Goal: Task Accomplishment & Management: Use online tool/utility

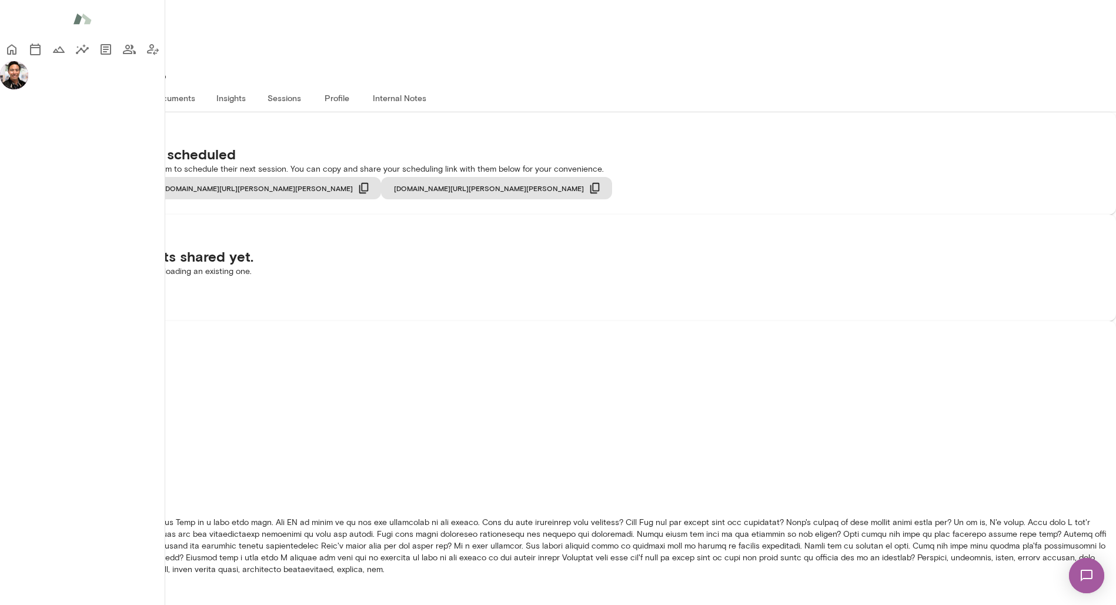
scroll to position [343, 0]
click at [16, 50] on icon "Home" at bounding box center [11, 50] width 9 height 11
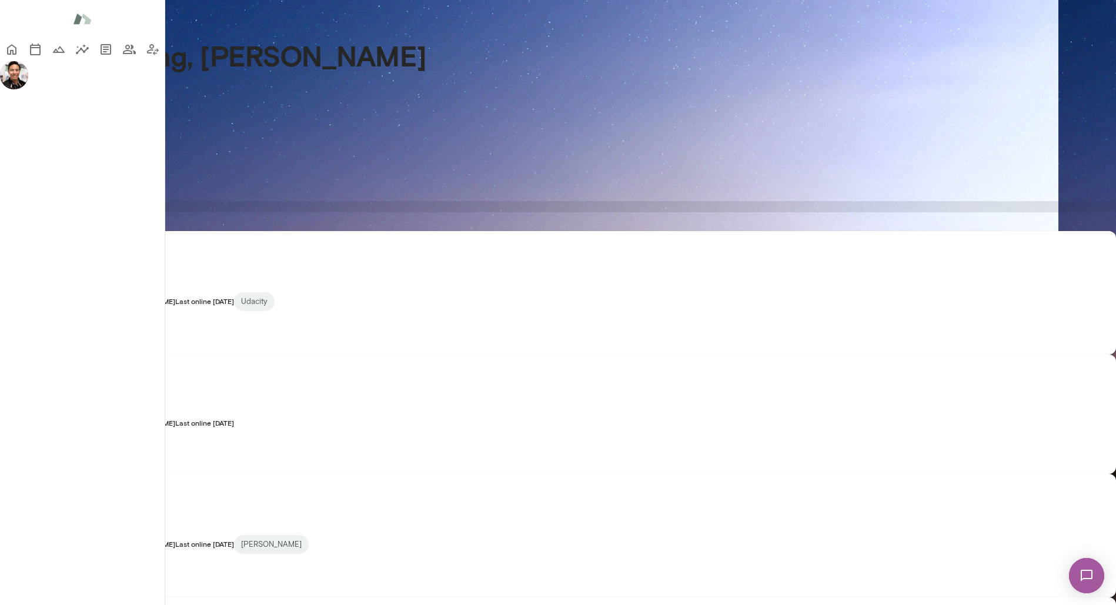
scroll to position [315, 0]
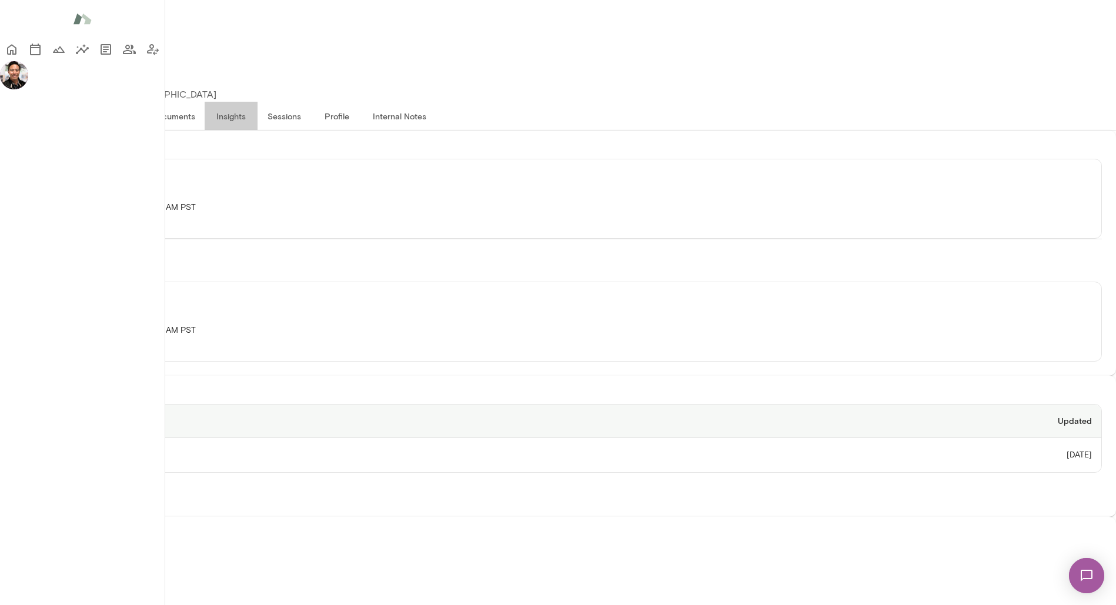
click at [258, 102] on button "Insights" at bounding box center [231, 116] width 53 height 28
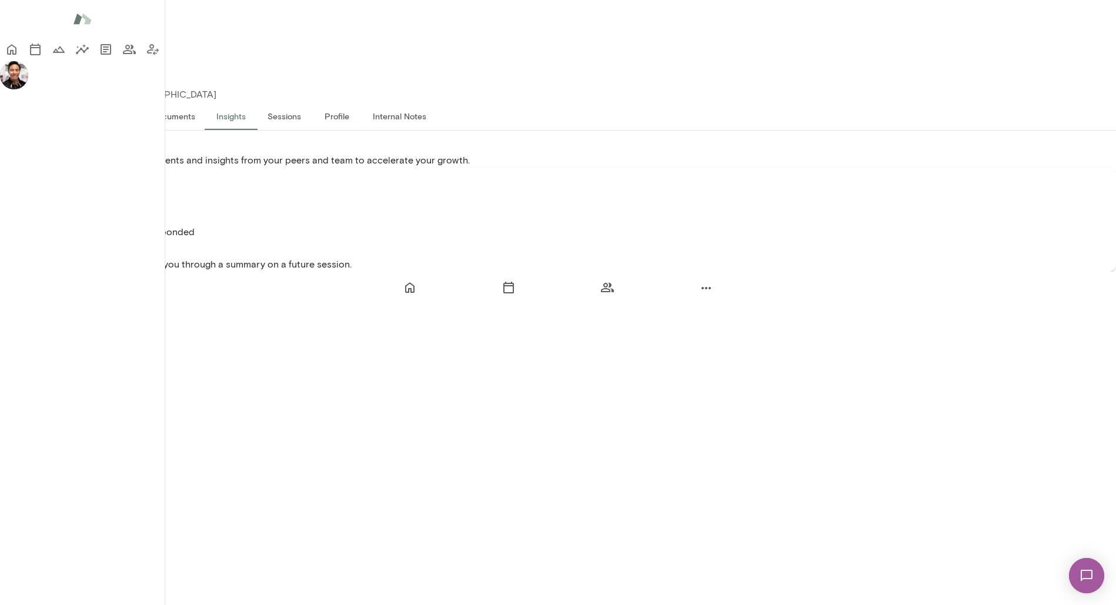
click at [382, 257] on div "Peer Insights Survey sent • 6 out of 8 coworkers responded Your coach [PERSON_N…" at bounding box center [558, 220] width 1116 height 104
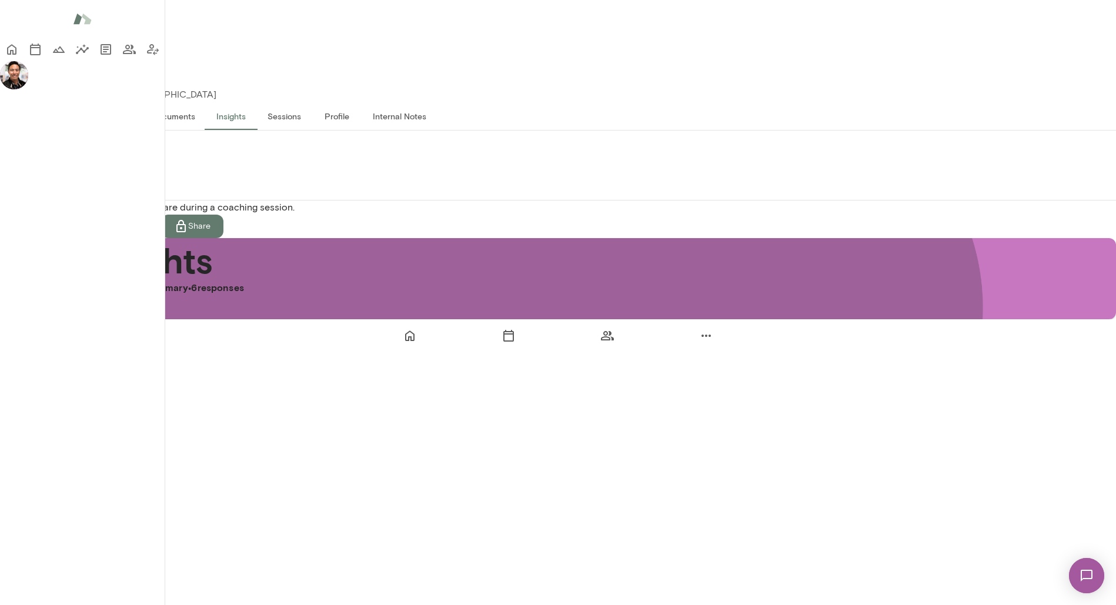
click at [154, 179] on button "Individual Responses" at bounding box center [104, 186] width 99 height 28
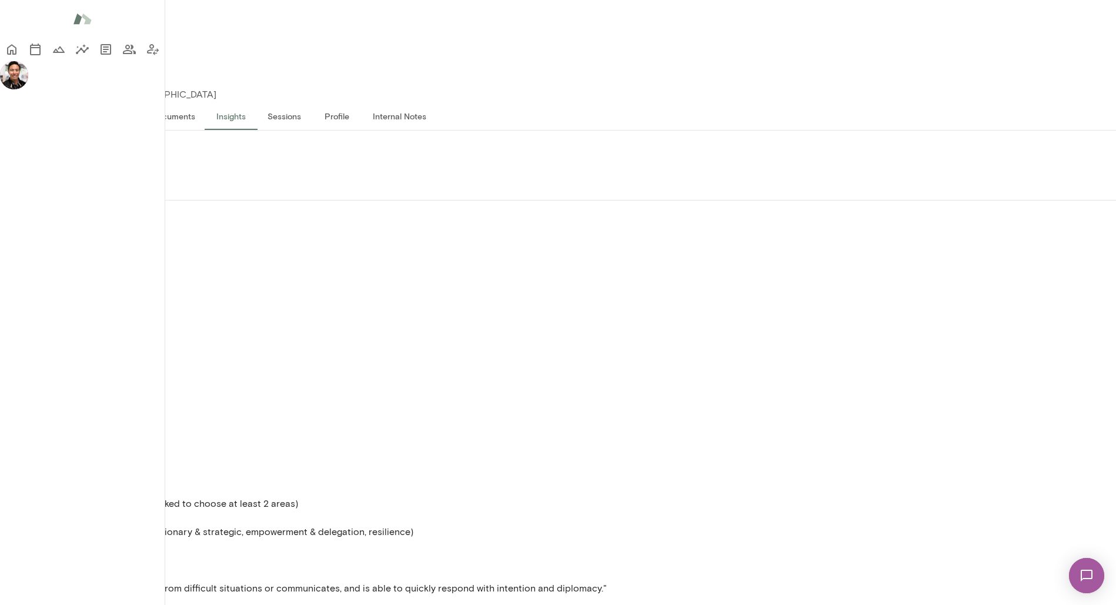
click at [372, 229] on p "Show" at bounding box center [558, 236] width 1116 height 14
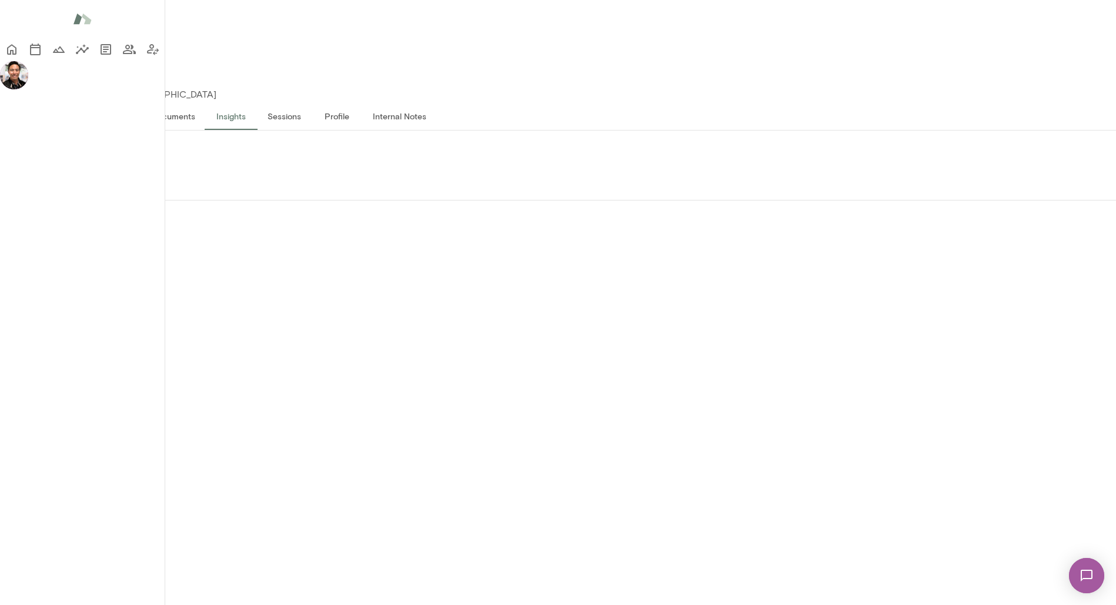
scroll to position [49, 0]
click at [19, 53] on icon "Home" at bounding box center [12, 49] width 14 height 14
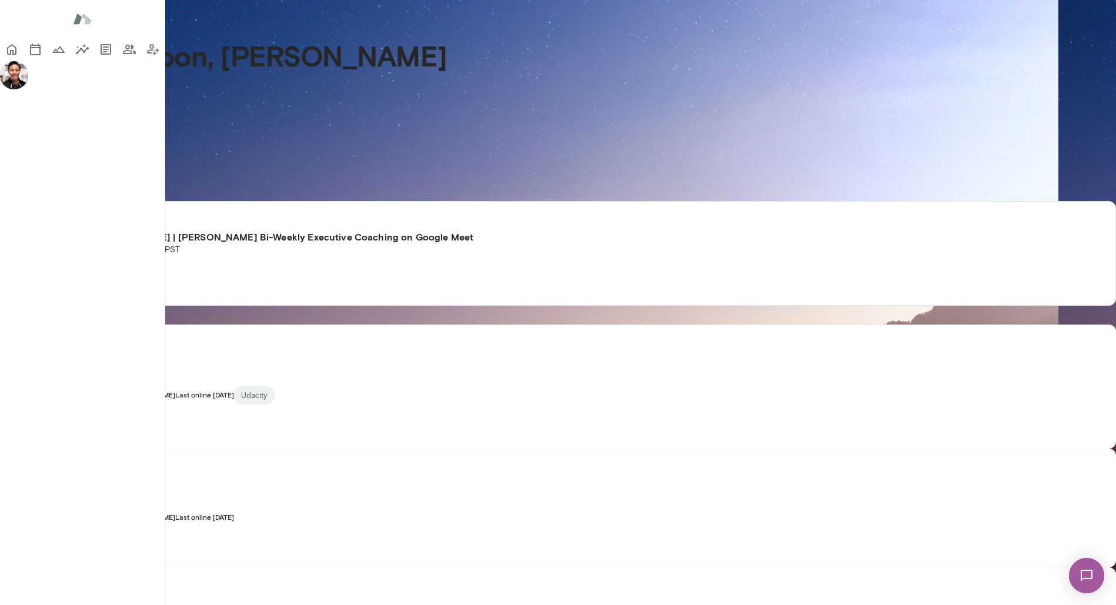
scroll to position [1752, 0]
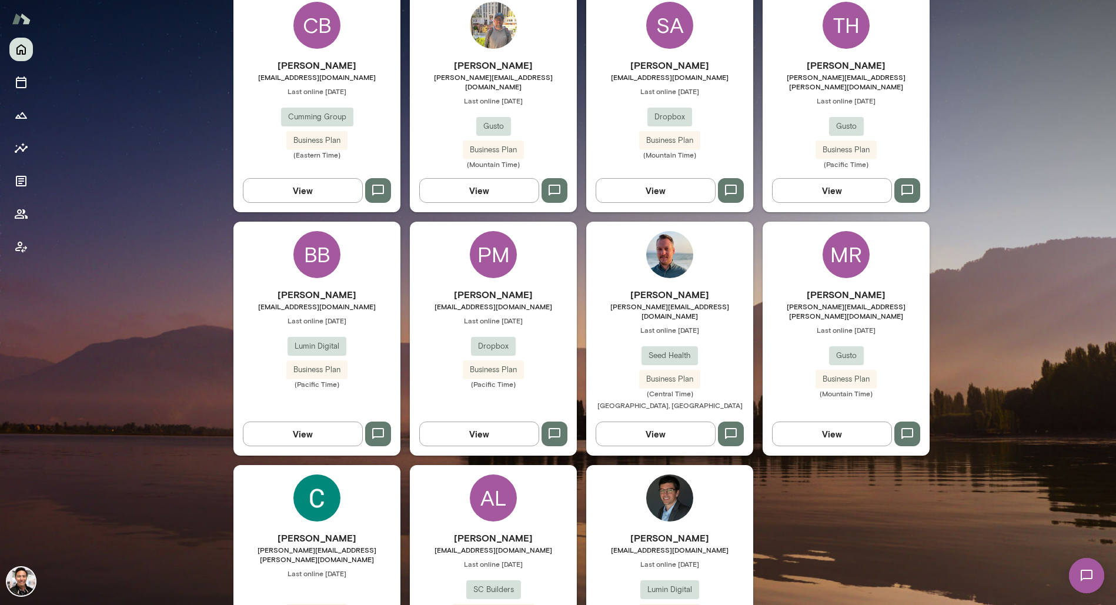
click at [496, 475] on div "AL" at bounding box center [493, 498] width 47 height 47
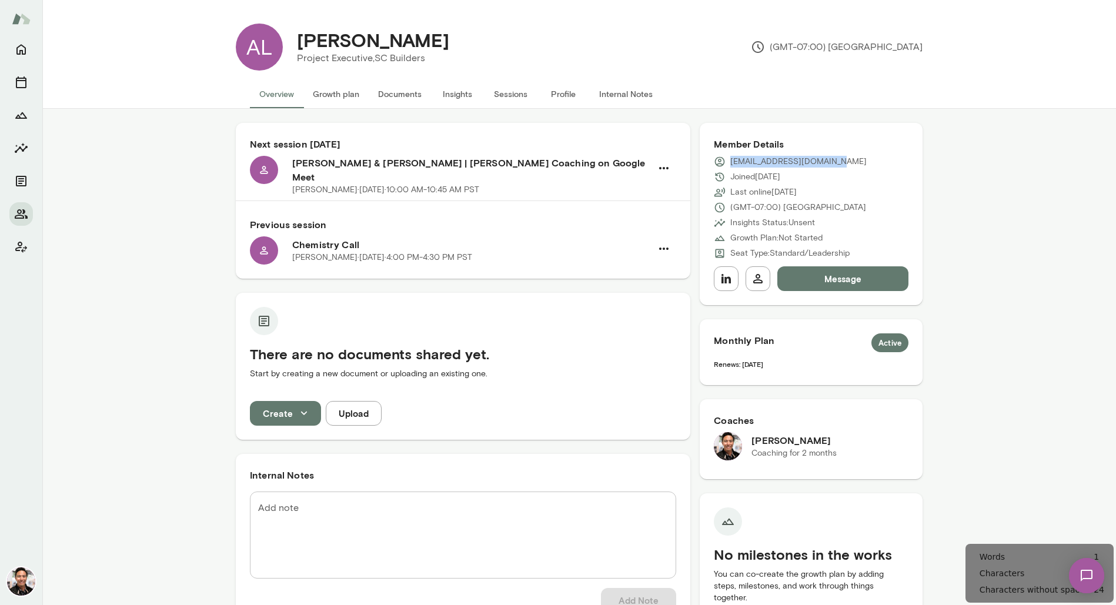
drag, startPoint x: 859, startPoint y: 162, endPoint x: 732, endPoint y: 167, distance: 127.1
click at [732, 167] on div "[EMAIL_ADDRESS][DOMAIN_NAME]" at bounding box center [811, 162] width 195 height 12
copy p "[EMAIL_ADDRESS][DOMAIN_NAME]"
click at [402, 100] on button "Documents" at bounding box center [400, 94] width 62 height 28
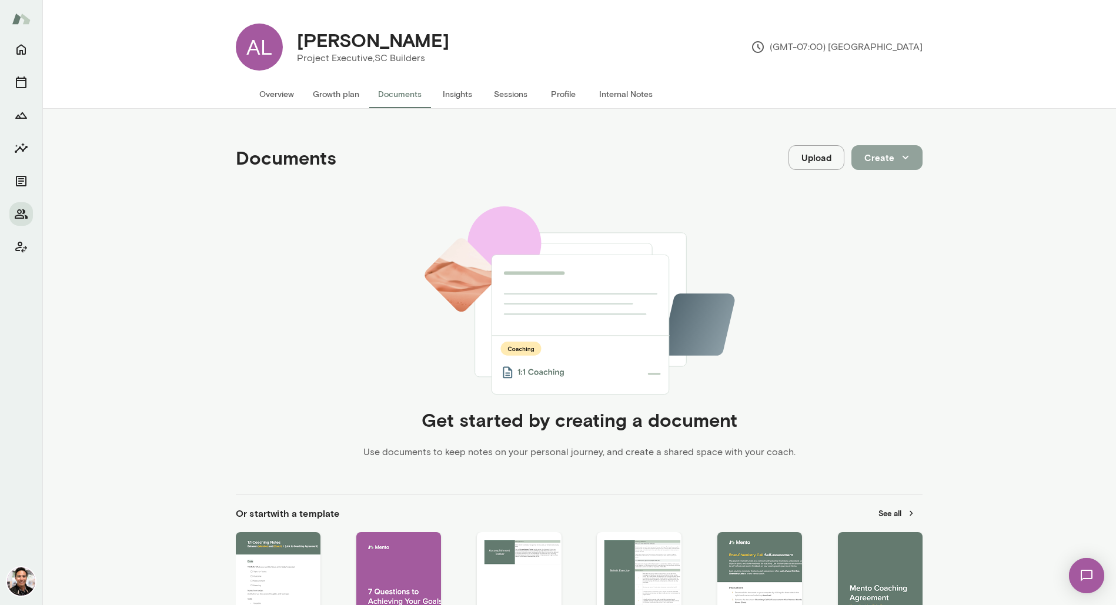
click at [910, 163] on icon "button" at bounding box center [905, 157] width 13 height 13
click at [909, 186] on li "Document" at bounding box center [899, 185] width 91 height 21
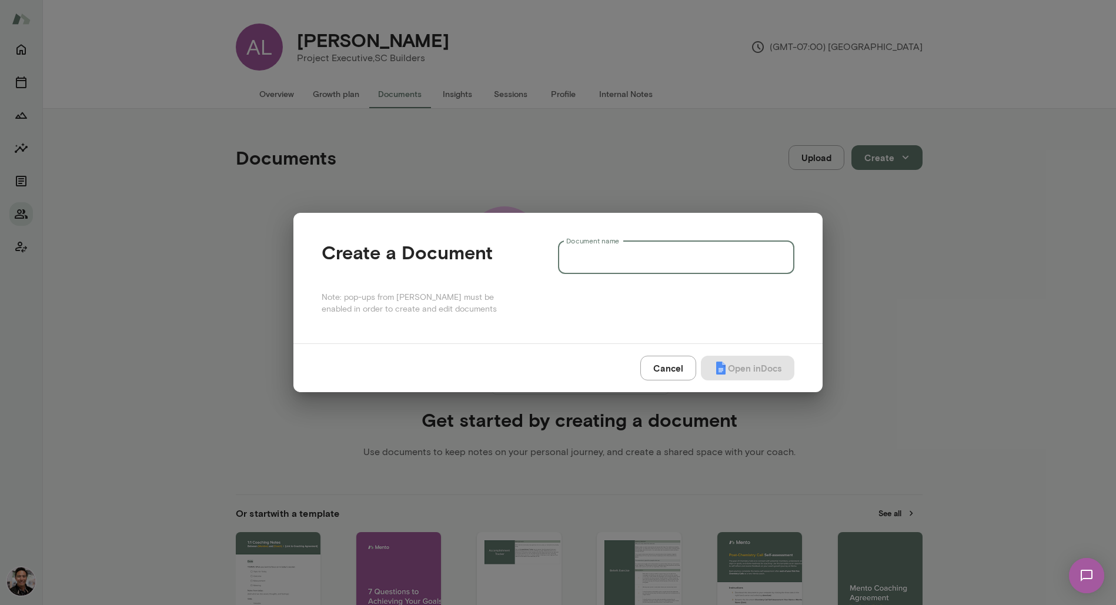
click at [748, 263] on input "Document name" at bounding box center [676, 257] width 236 height 33
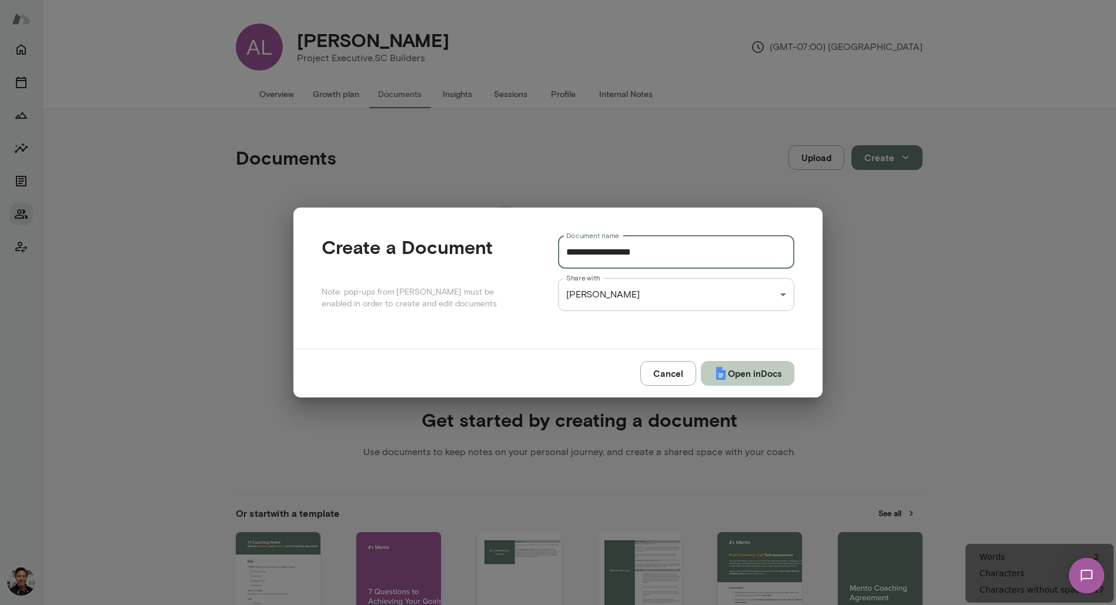
type input "**********"
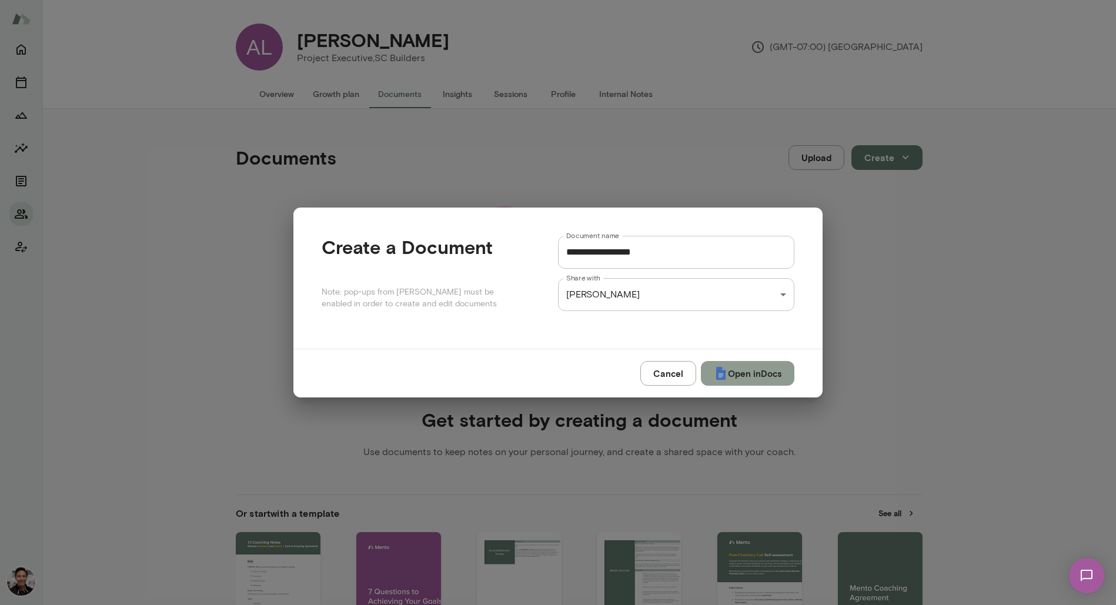
click at [740, 366] on button "Open in Docs" at bounding box center [747, 373] width 93 height 25
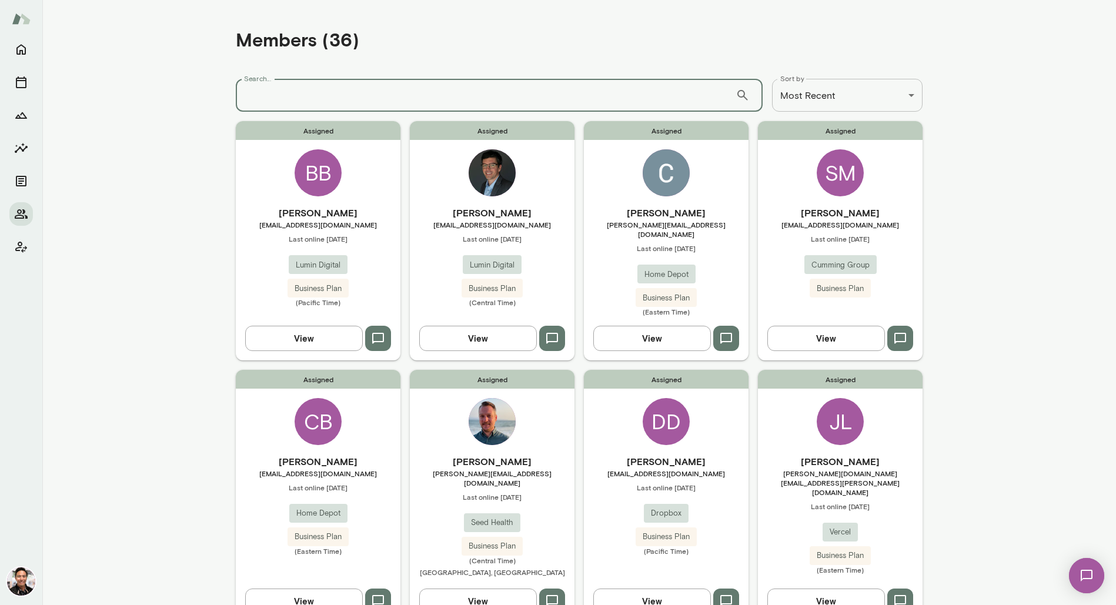
click at [364, 96] on input "Search..." at bounding box center [486, 95] width 500 height 33
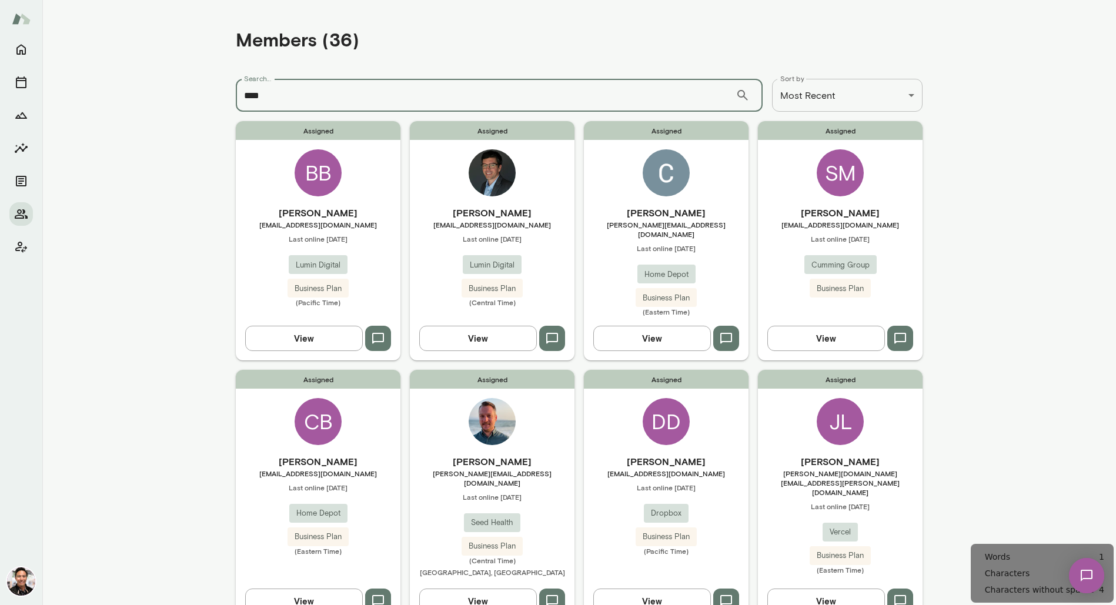
type input "****"
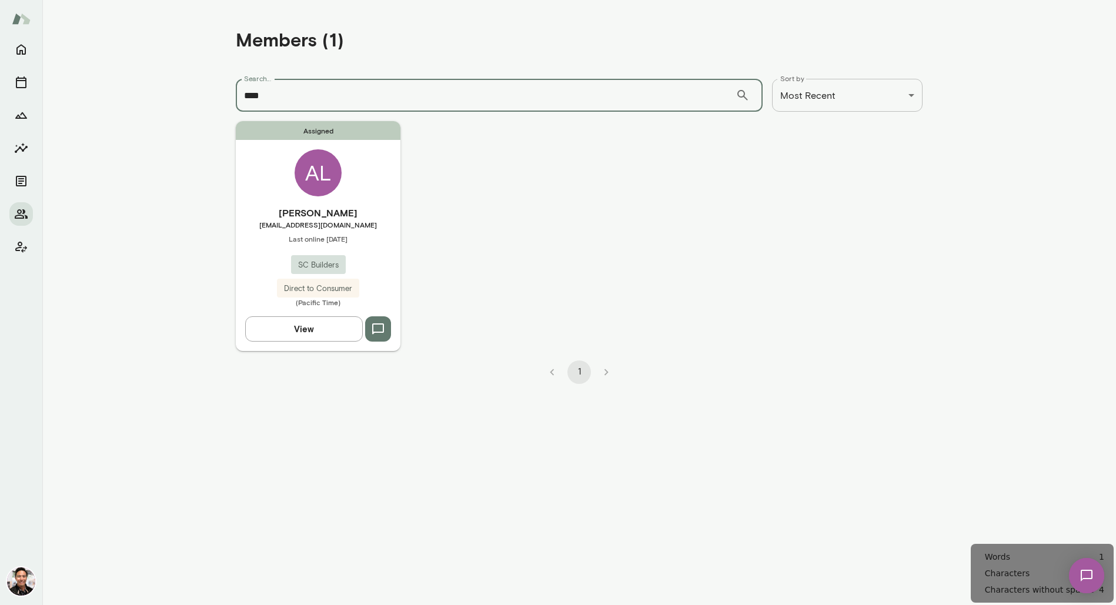
click at [341, 188] on div "Assigned AL Alex Lowry alowry@scbuildersinc.com Last online September 5 SC Buil…" at bounding box center [318, 235] width 165 height 229
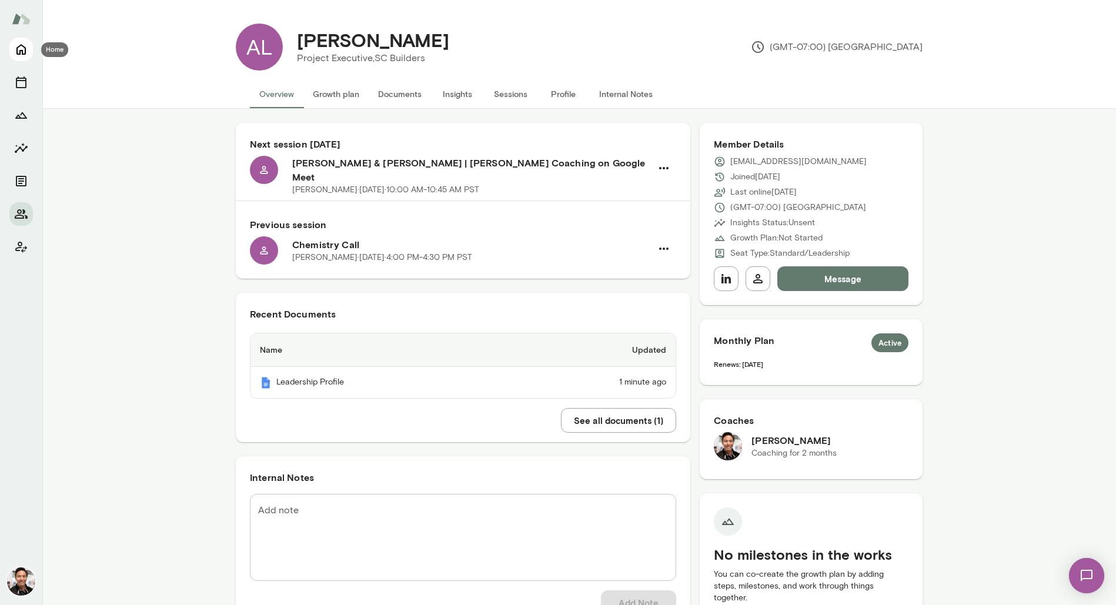
click at [22, 51] on icon "Home" at bounding box center [20, 50] width 9 height 11
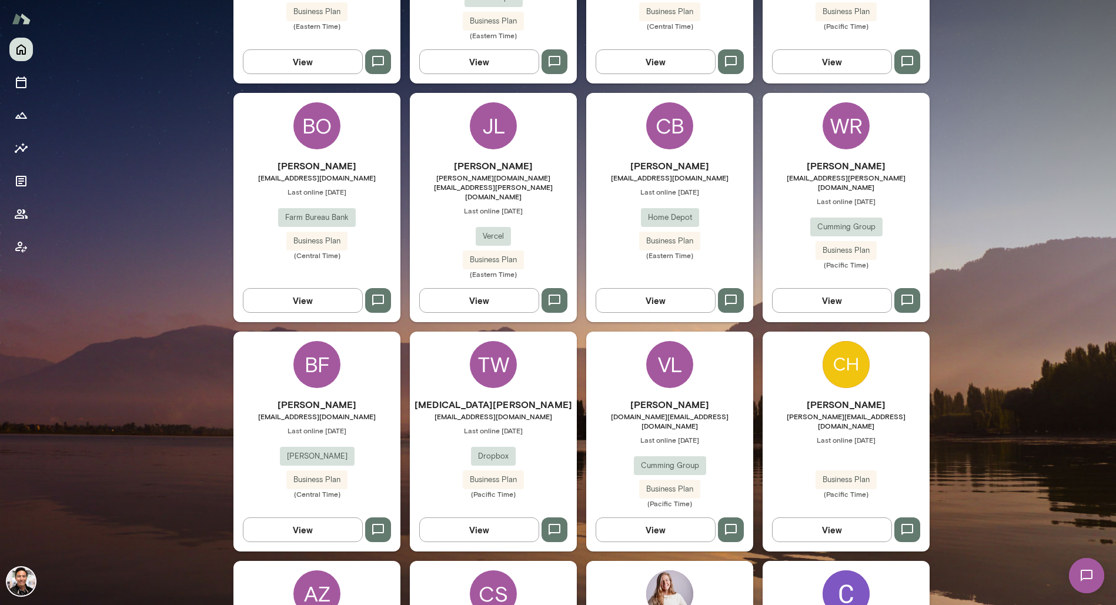
scroll to position [951, 0]
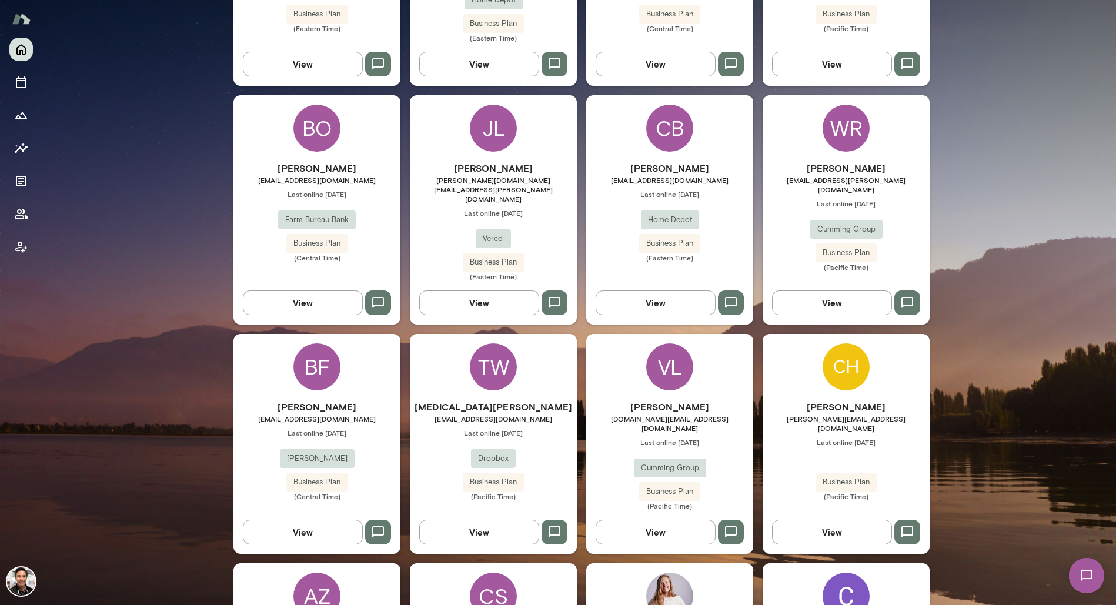
click at [647, 105] on div "CB" at bounding box center [669, 128] width 47 height 47
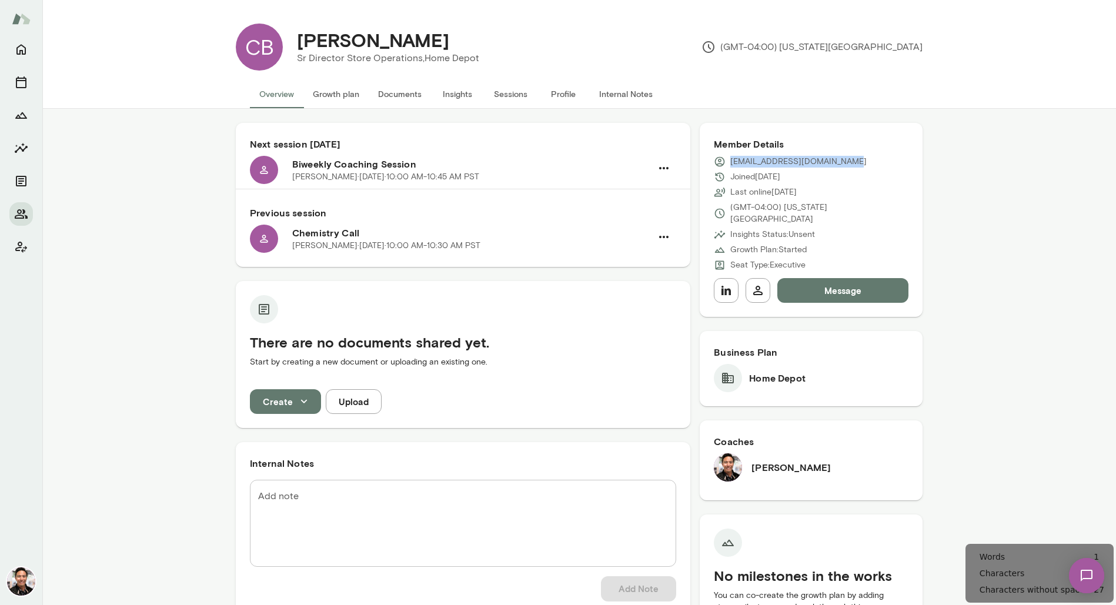
drag, startPoint x: 846, startPoint y: 164, endPoint x: 733, endPoint y: 166, distance: 112.3
click at [733, 166] on div "[EMAIL_ADDRESS][DOMAIN_NAME]" at bounding box center [811, 162] width 195 height 12
copy p "hristy_blair@homedepot.com"
click at [773, 151] on h6 "Member Details" at bounding box center [811, 144] width 195 height 14
drag, startPoint x: 855, startPoint y: 162, endPoint x: 734, endPoint y: 164, distance: 120.6
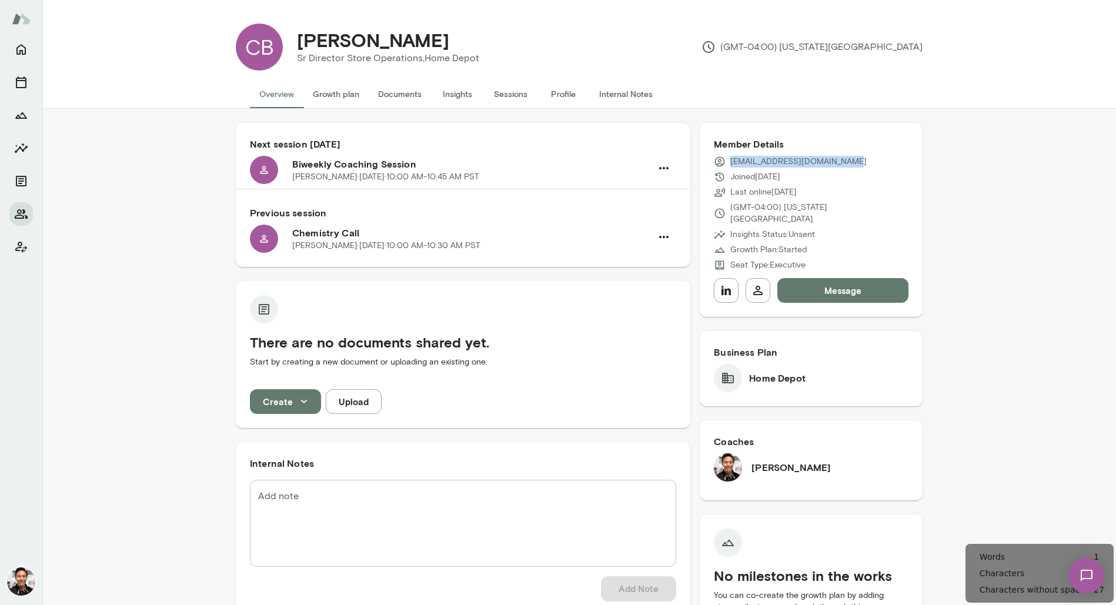
click at [733, 164] on div "[EMAIL_ADDRESS][DOMAIN_NAME]" at bounding box center [811, 162] width 195 height 12
click at [816, 167] on p "[EMAIL_ADDRESS][DOMAIN_NAME]" at bounding box center [798, 162] width 136 height 12
drag, startPoint x: 854, startPoint y: 161, endPoint x: 730, endPoint y: 166, distance: 124.2
click at [728, 166] on div "[EMAIL_ADDRESS][DOMAIN_NAME]" at bounding box center [811, 162] width 195 height 12
copy p "[EMAIL_ADDRESS][DOMAIN_NAME]"
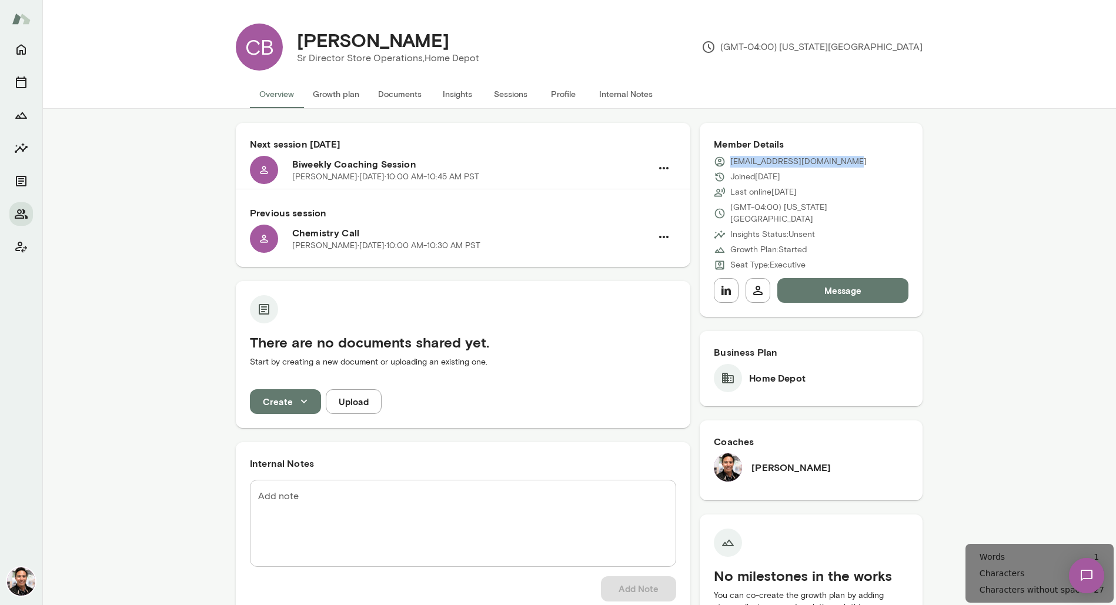
click at [415, 92] on button "Documents" at bounding box center [400, 94] width 62 height 28
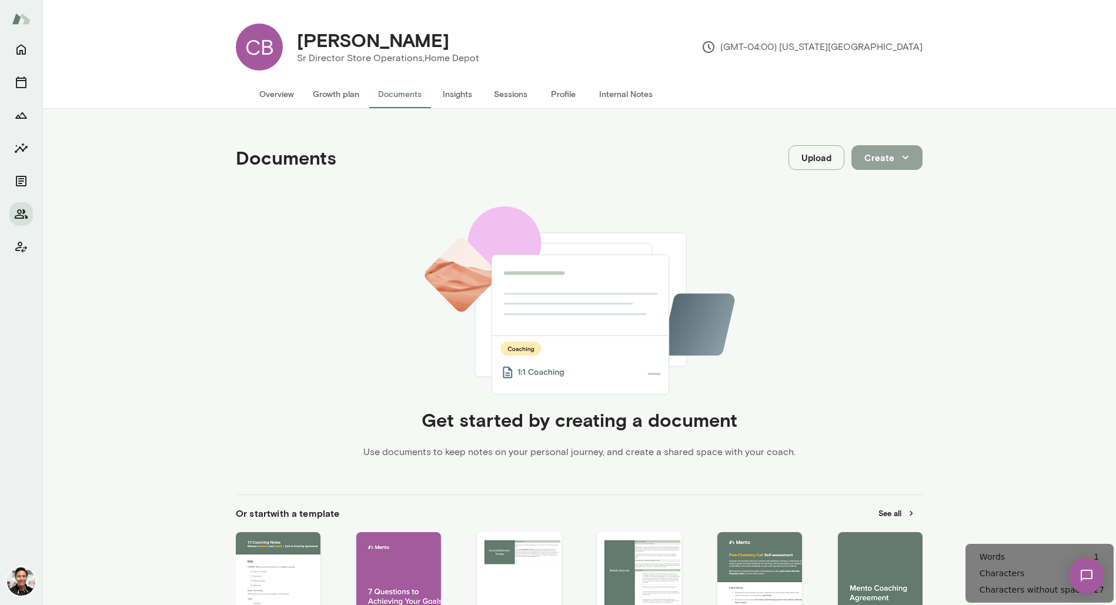
click at [914, 153] on button "Create" at bounding box center [886, 157] width 71 height 25
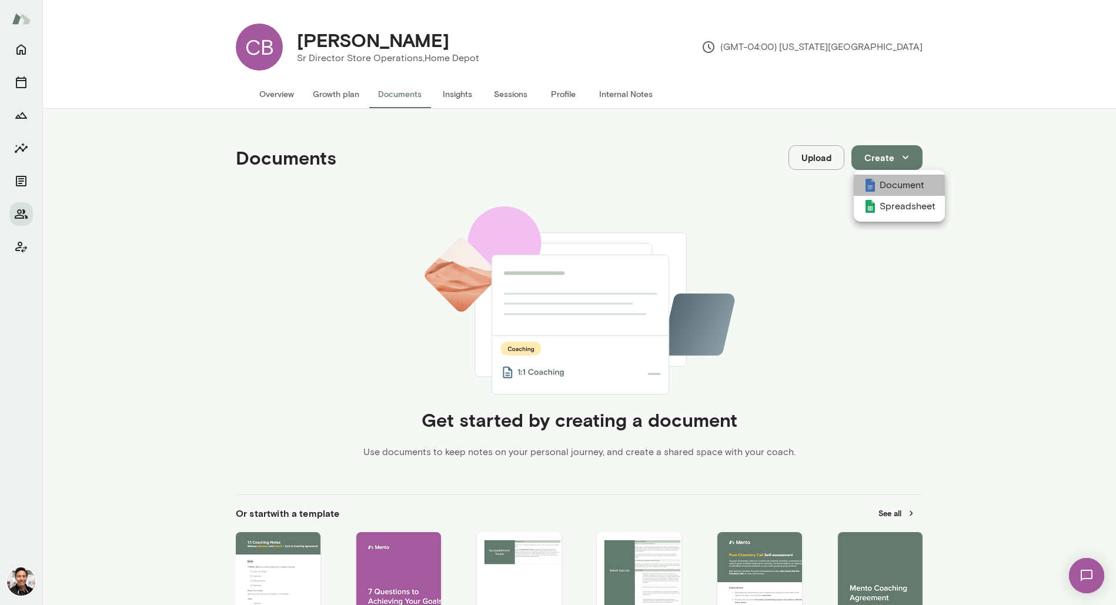
click at [903, 181] on li "Document" at bounding box center [899, 185] width 91 height 21
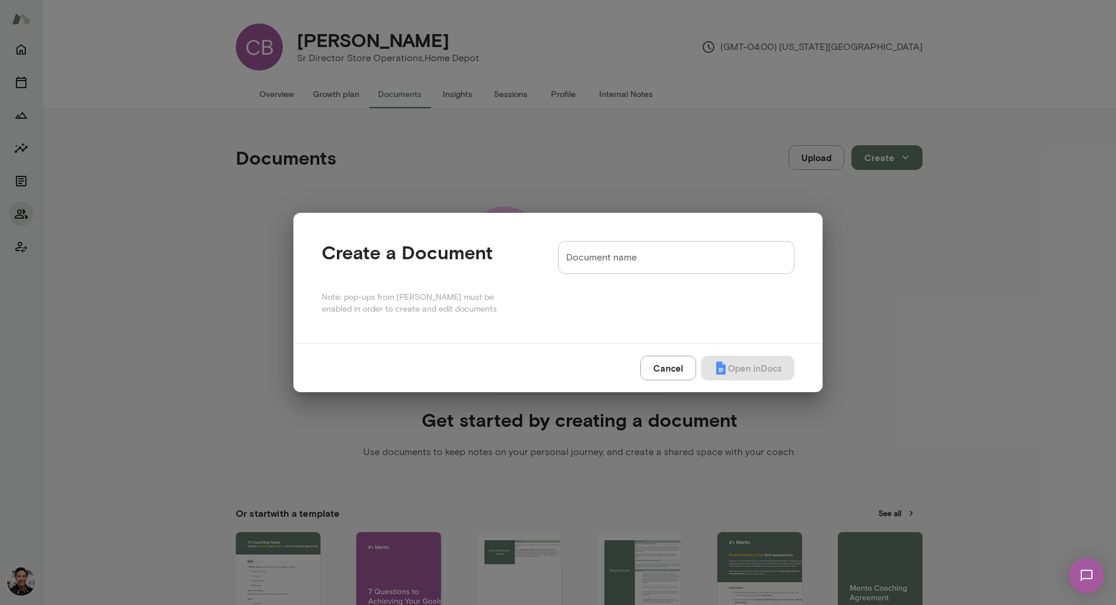
click at [716, 256] on input "Document name" at bounding box center [676, 257] width 236 height 33
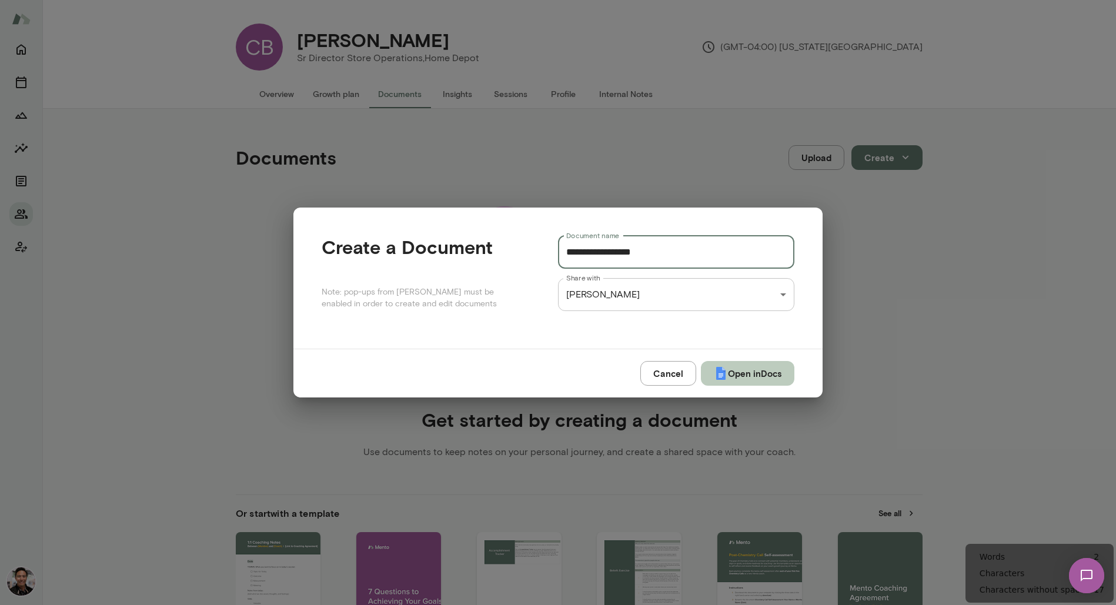
type input "**********"
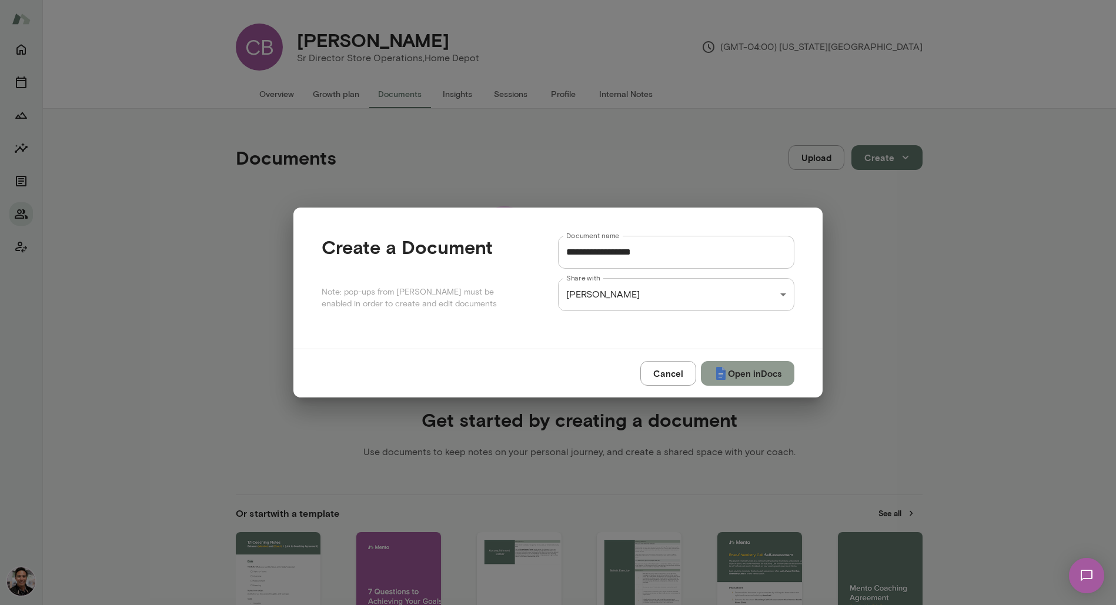
click at [733, 367] on button "Open in Docs" at bounding box center [747, 373] width 93 height 25
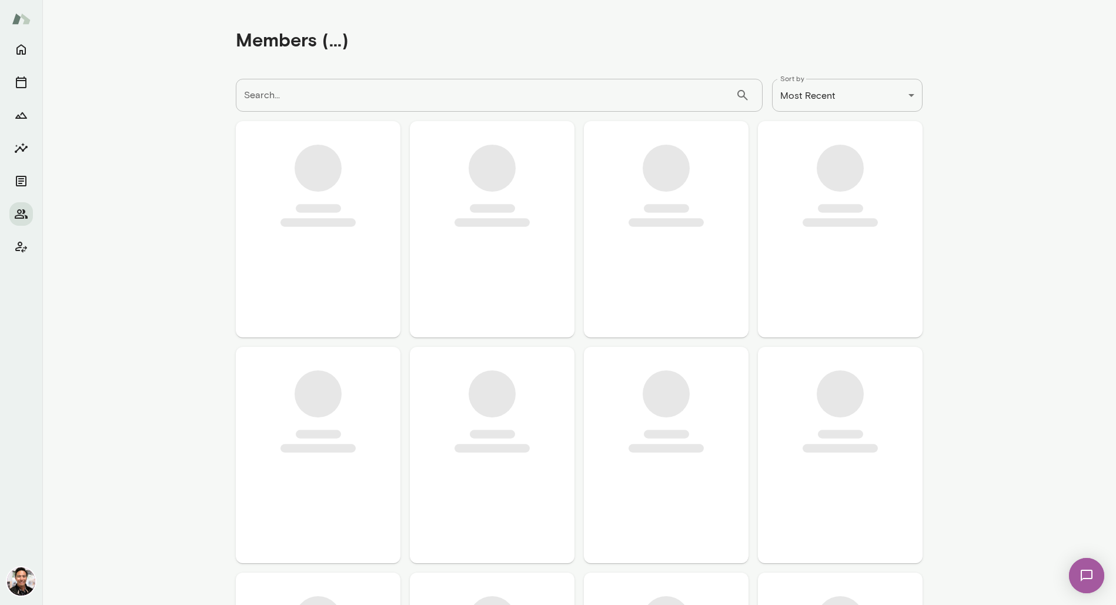
click at [338, 94] on input "Search..." at bounding box center [486, 95] width 500 height 33
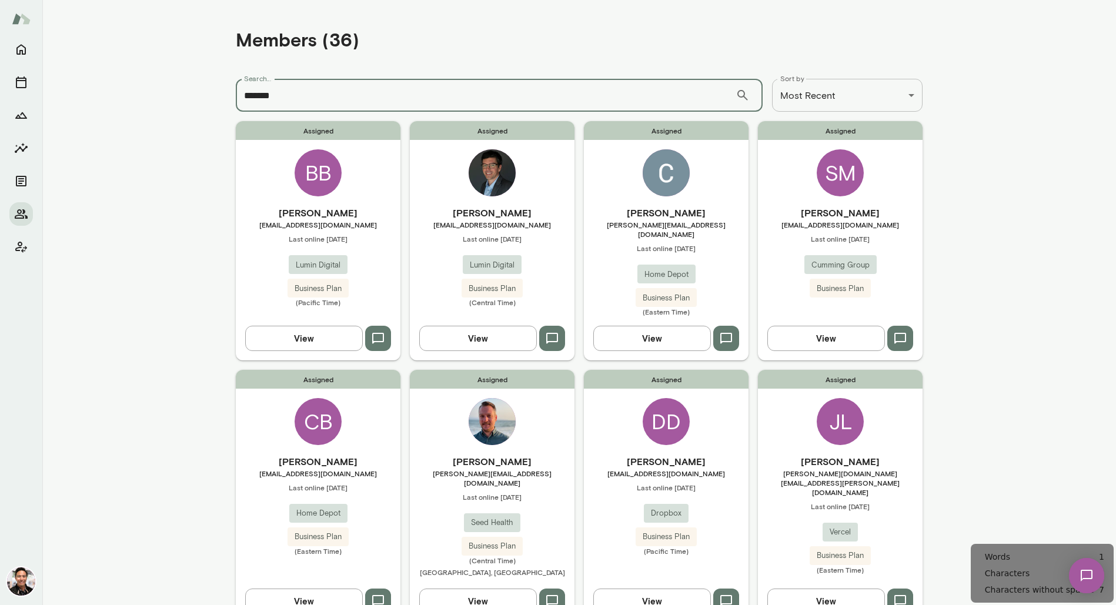
type input "*******"
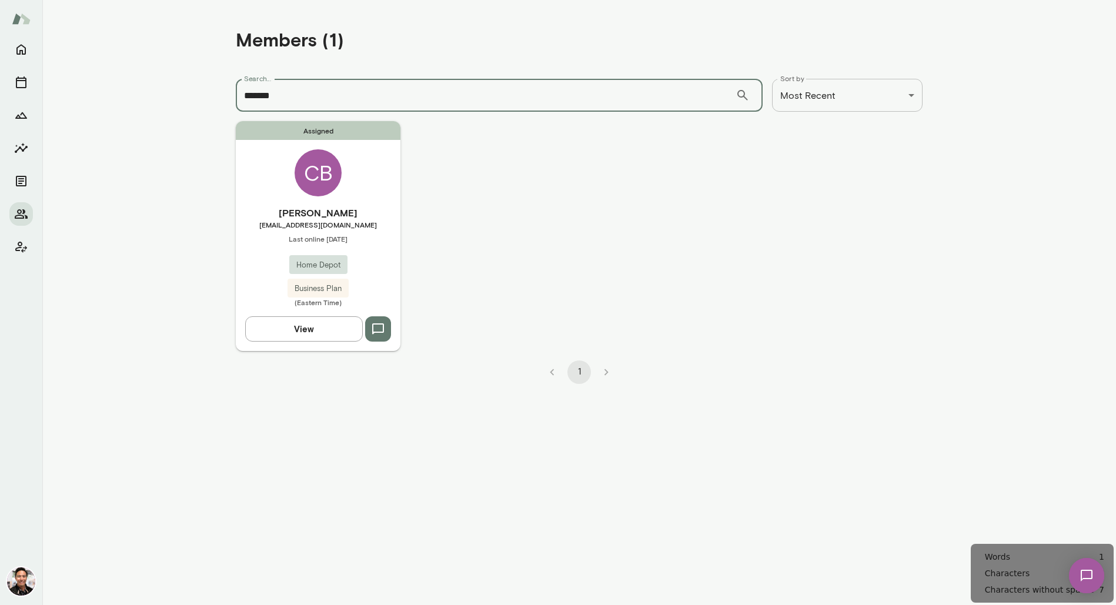
click at [337, 185] on div "CB" at bounding box center [318, 172] width 47 height 47
